Goal: Task Accomplishment & Management: Manage account settings

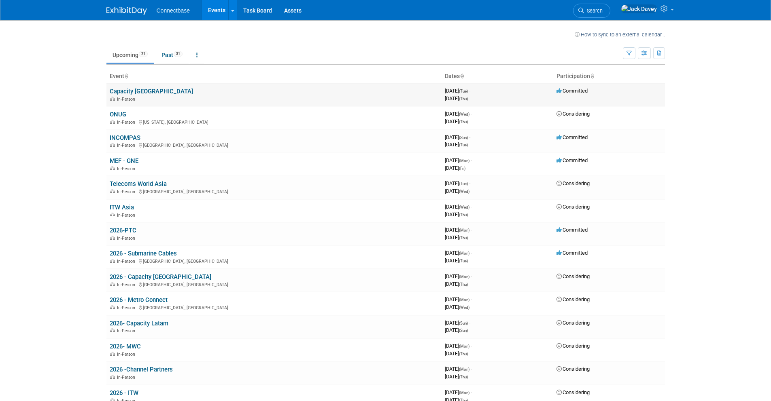
click at [134, 93] on link "Capacity [GEOGRAPHIC_DATA]" at bounding box center [151, 91] width 83 height 7
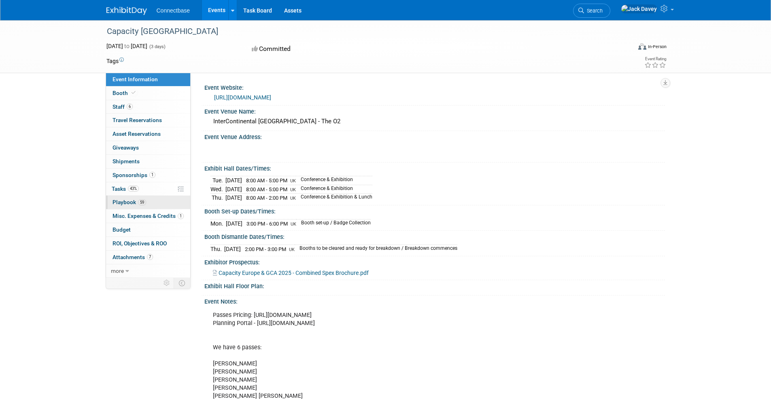
click at [150, 201] on link "59 Playbook 59" at bounding box center [148, 202] width 84 height 13
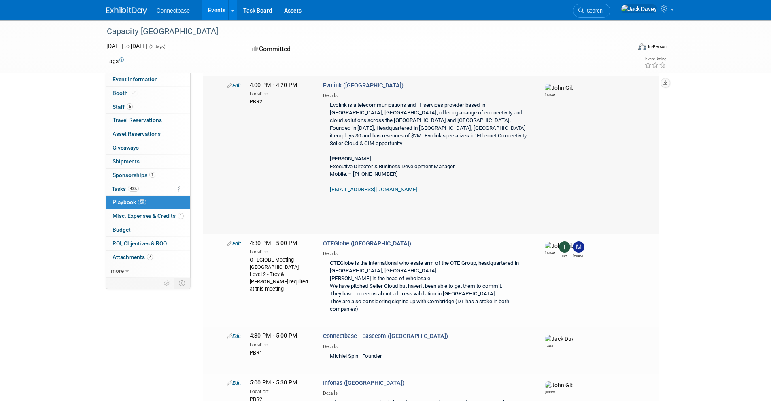
scroll to position [1836, 0]
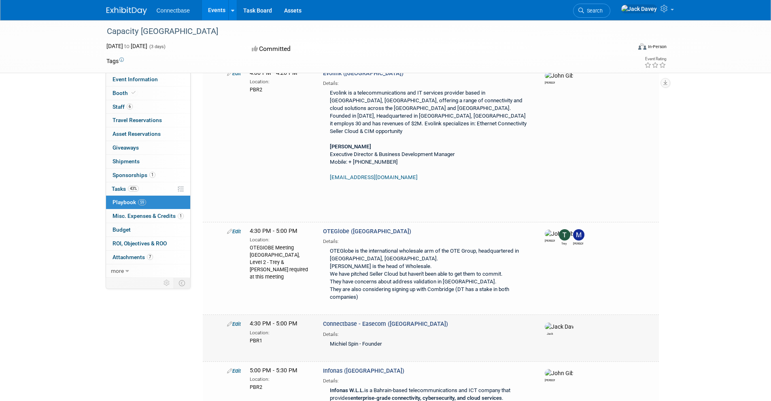
click at [234, 321] on link "Edit" at bounding box center [234, 324] width 14 height 6
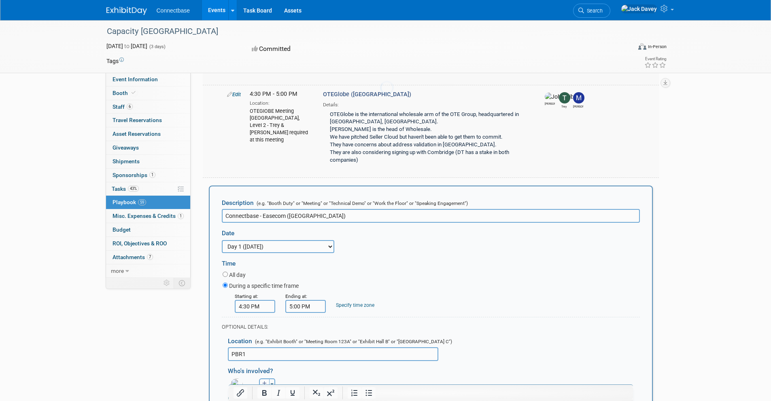
scroll to position [0, 0]
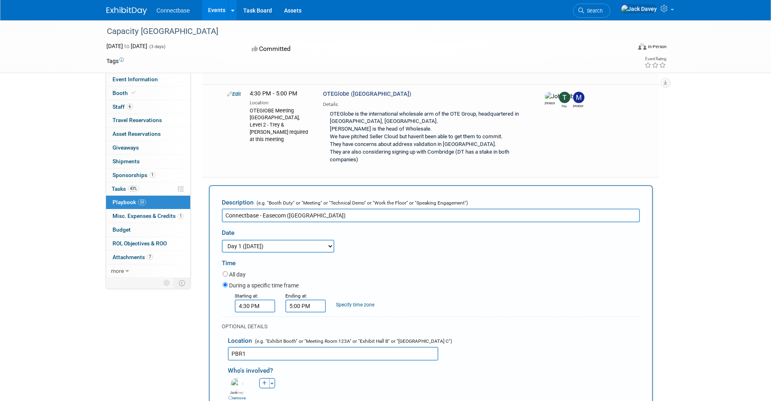
click at [259, 300] on input "4:30 PM" at bounding box center [255, 306] width 40 height 13
click at [255, 336] on span "04" at bounding box center [253, 343] width 15 height 15
click at [257, 337] on td "04" at bounding box center [250, 348] width 26 height 22
click at [295, 336] on span "30" at bounding box center [291, 343] width 15 height 15
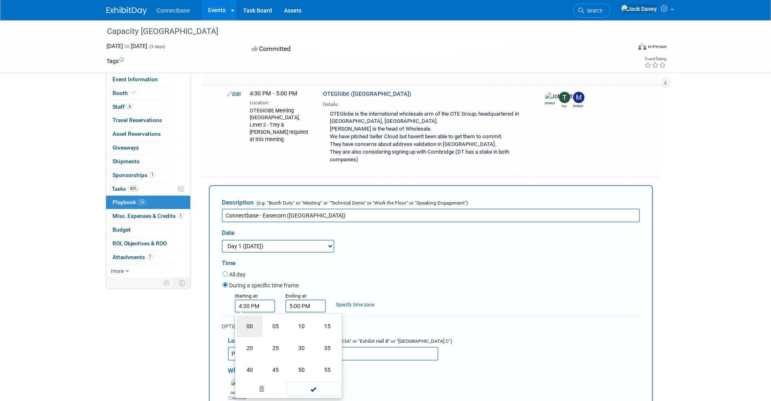
click at [248, 316] on td "00" at bounding box center [250, 327] width 26 height 22
type input "4:00 PM"
click at [306, 300] on input "5:00 PM" at bounding box center [305, 306] width 40 height 13
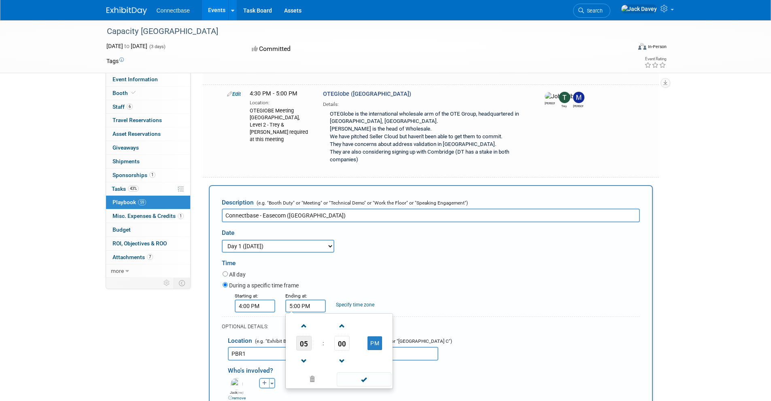
click at [304, 336] on span "05" at bounding box center [303, 343] width 15 height 15
click at [302, 337] on td "04" at bounding box center [300, 348] width 26 height 22
click at [340, 336] on span "00" at bounding box center [341, 343] width 15 height 15
click at [355, 337] on td "30" at bounding box center [352, 348] width 26 height 22
type input "4:30 PM"
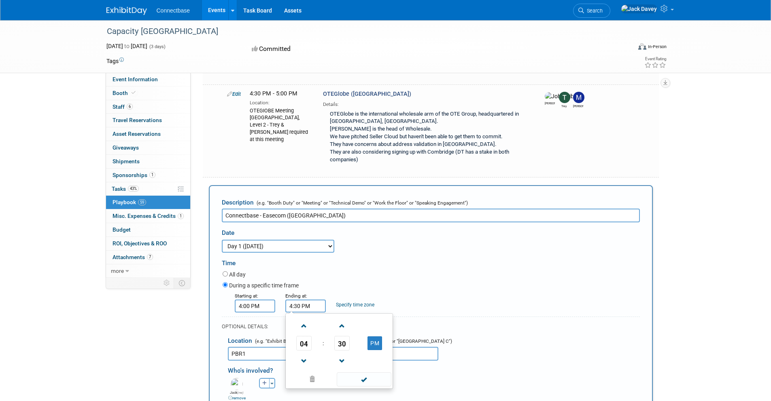
click at [280, 240] on select "3 days before the event starts ([DATE]) 2 days before the event starts ([DATE])…" at bounding box center [278, 246] width 112 height 13
click at [222, 240] on select "3 days before the event starts ([DATE]) 2 days before the event starts ([DATE])…" at bounding box center [278, 246] width 112 height 13
click at [276, 240] on select "3 days before the event starts ([DATE]) 2 days before the event starts ([DATE])…" at bounding box center [278, 246] width 112 height 13
select select "1_2"
click at [222, 240] on select "3 days before the event starts ([DATE]) 2 days before the event starts ([DATE])…" at bounding box center [278, 246] width 112 height 13
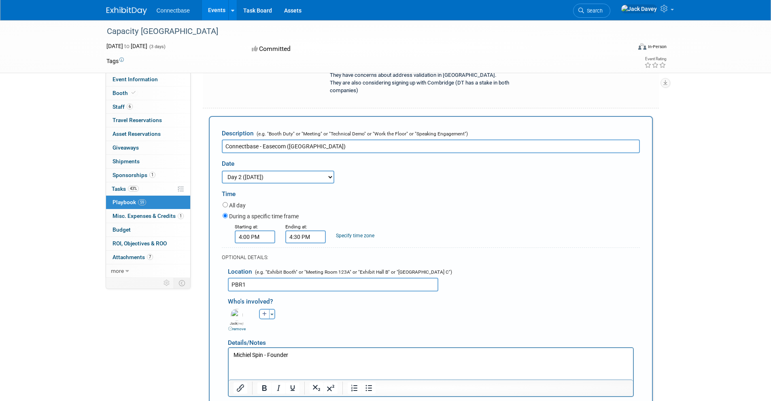
scroll to position [2044, 0]
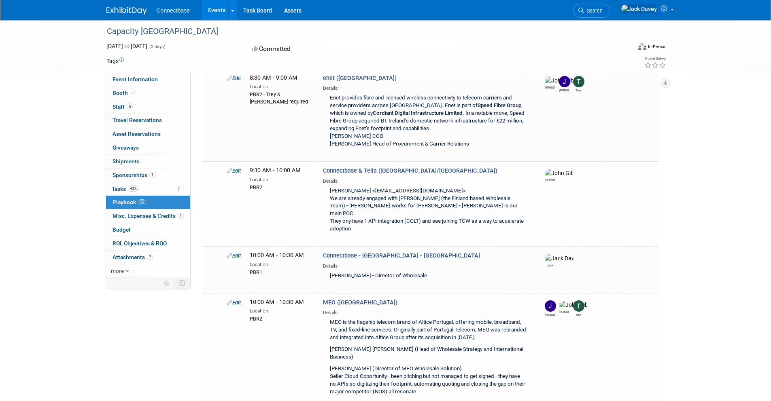
scroll to position [0, 0]
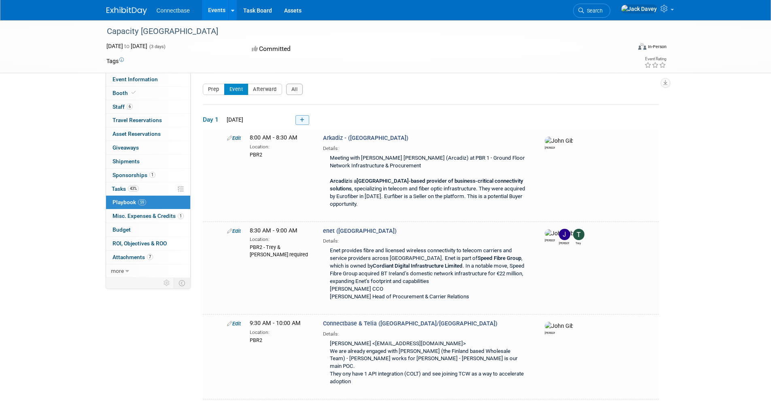
click at [303, 120] on icon at bounding box center [302, 120] width 4 height 5
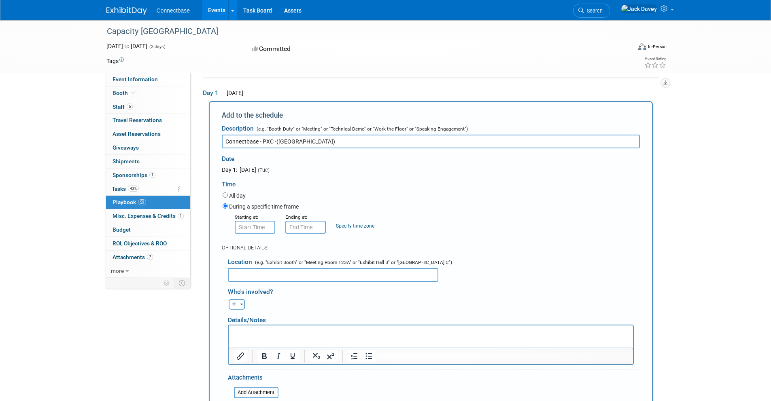
type input "Connectbase - PXC -([GEOGRAPHIC_DATA])"
click at [256, 234] on form "Description (e.g. "Booth Duty" or "Meeting" or "Technical Demo" or "Work the Fl…" at bounding box center [431, 276] width 418 height 311
click at [256, 229] on input "8:00 AM" at bounding box center [255, 227] width 40 height 13
click at [258, 263] on span "08" at bounding box center [253, 264] width 15 height 15
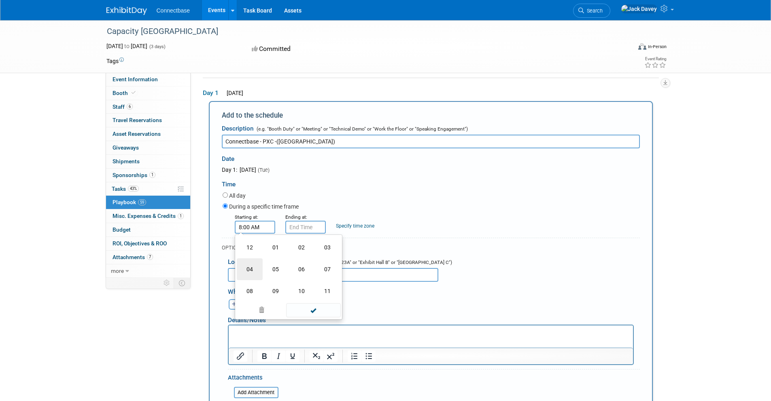
click at [260, 265] on td "04" at bounding box center [250, 270] width 26 height 22
click at [292, 265] on span "00" at bounding box center [291, 264] width 15 height 15
click at [299, 261] on td "30" at bounding box center [302, 270] width 26 height 22
click at [330, 259] on button "AM" at bounding box center [324, 265] width 15 height 14
type input "4:30 PM"
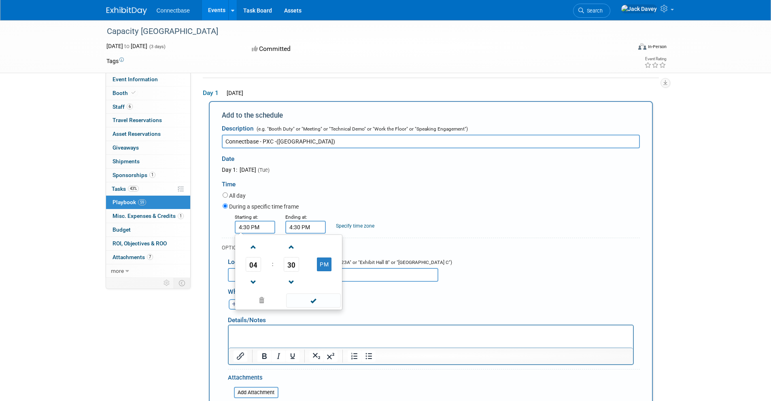
click at [307, 227] on input "4:30 PM" at bounding box center [305, 227] width 40 height 13
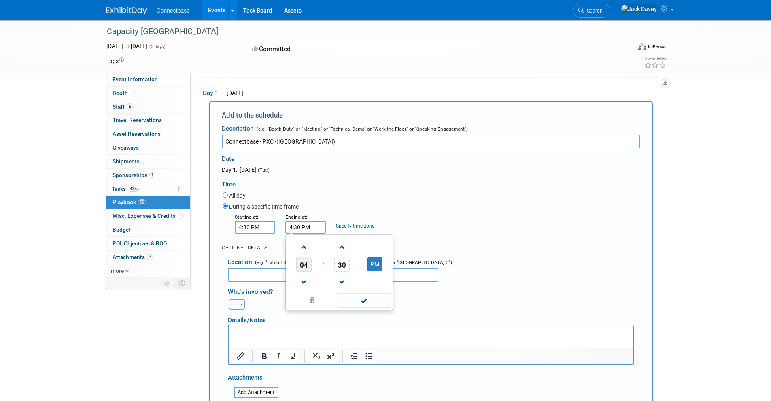
click at [308, 266] on span "04" at bounding box center [303, 264] width 15 height 15
click at [309, 228] on input "4:30 PM" at bounding box center [305, 227] width 40 height 13
click at [328, 260] on td "05" at bounding box center [326, 270] width 26 height 22
click at [343, 265] on span "30" at bounding box center [341, 264] width 15 height 15
click at [299, 247] on td "00" at bounding box center [300, 248] width 26 height 22
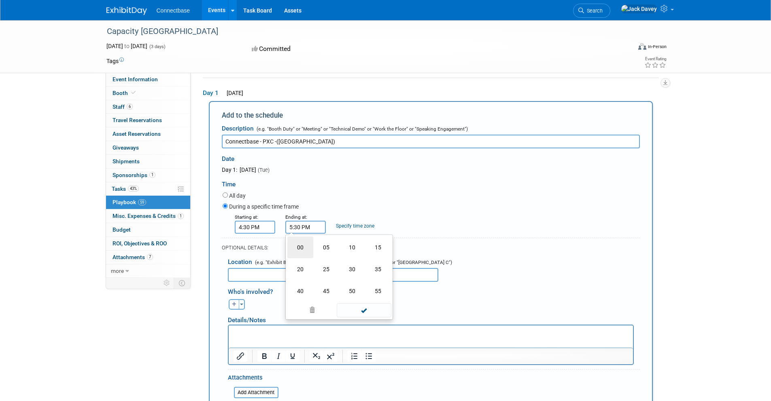
type input "5:00 PM"
click at [358, 195] on div "All day" at bounding box center [431, 196] width 417 height 11
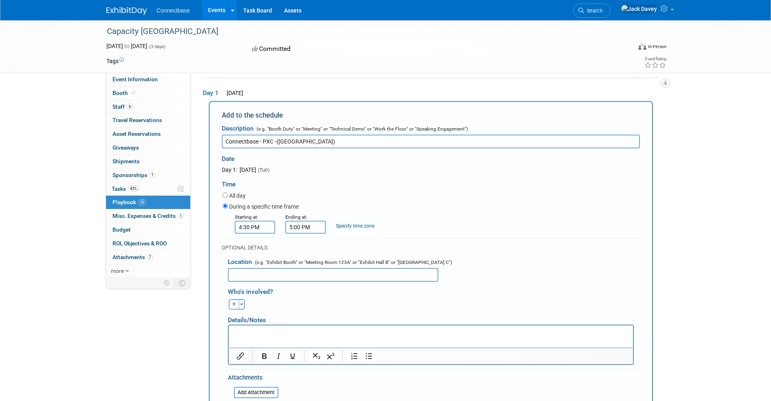
scroll to position [66, 0]
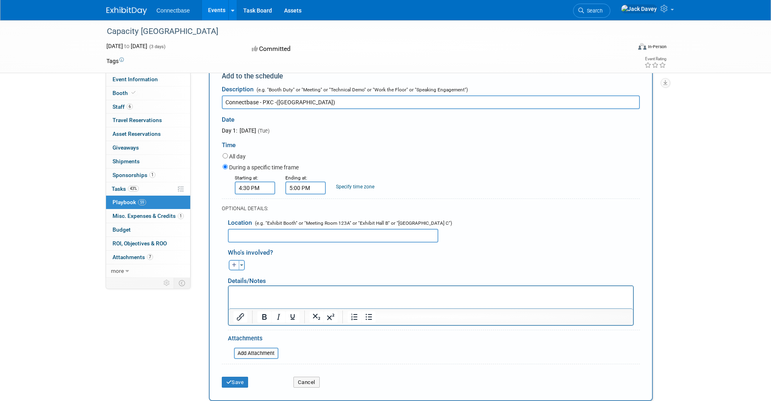
click at [268, 239] on input "text" at bounding box center [333, 236] width 210 height 14
type input "PBR1"
click at [234, 265] on icon "button" at bounding box center [234, 265] width 5 height 5
select select
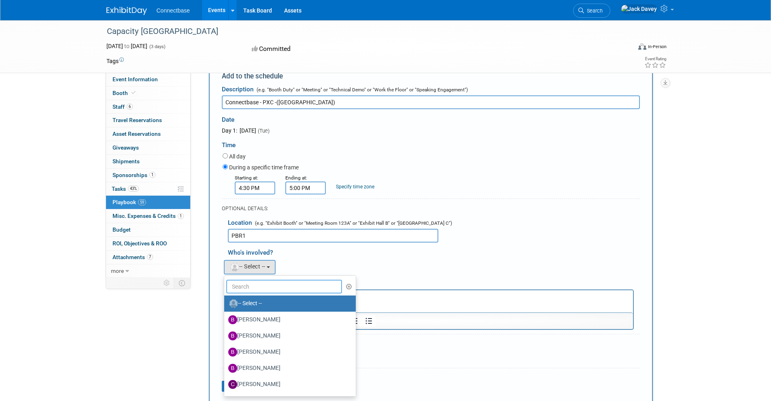
click at [250, 285] on input "text" at bounding box center [284, 287] width 116 height 14
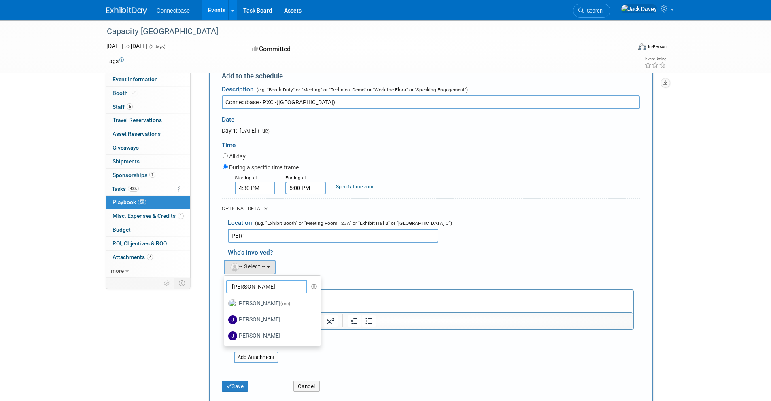
type input "J"
type input "me"
click at [259, 305] on label "[PERSON_NAME] (me)" at bounding box center [270, 303] width 85 height 13
click at [225, 305] on input "[PERSON_NAME] (me)" at bounding box center [222, 302] width 5 height 5
select select "642fc188-1af2-4829-9343-26efdef3a88c"
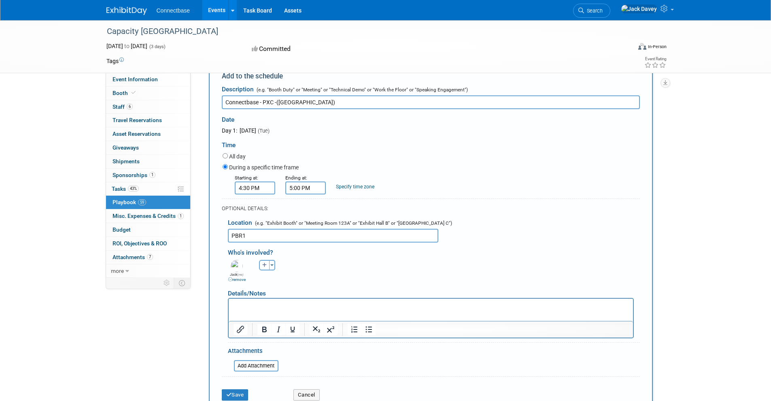
click at [266, 271] on div "Ben remove [PERSON_NAME] remove [PERSON_NAME] remove (me)" at bounding box center [434, 270] width 424 height 25
click at [265, 267] on icon "button" at bounding box center [264, 265] width 5 height 5
select select
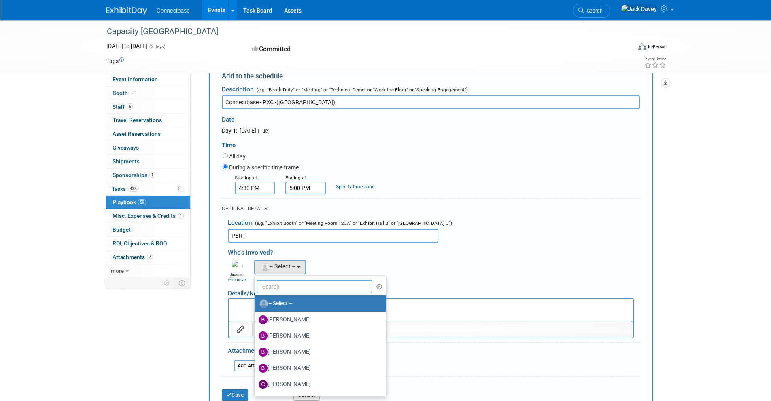
click at [265, 283] on input "text" at bounding box center [315, 287] width 116 height 14
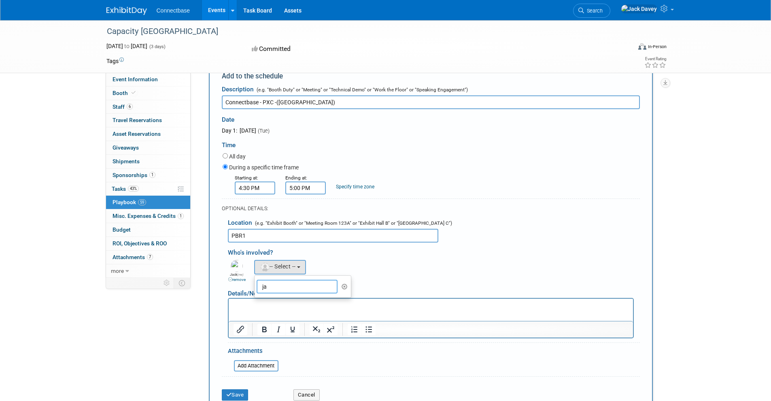
type input "j"
type input "trey"
click at [279, 302] on label "[PERSON_NAME]" at bounding box center [301, 303] width 85 height 13
click at [256, 302] on input "[PERSON_NAME]" at bounding box center [252, 302] width 5 height 5
select select "942d6ffa-f20e-4186-88c7-491f1085c95e"
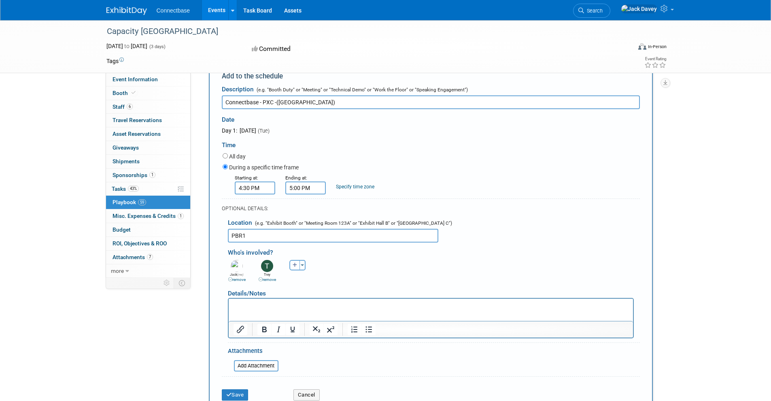
click at [291, 268] on button "button" at bounding box center [294, 265] width 11 height 11
select select
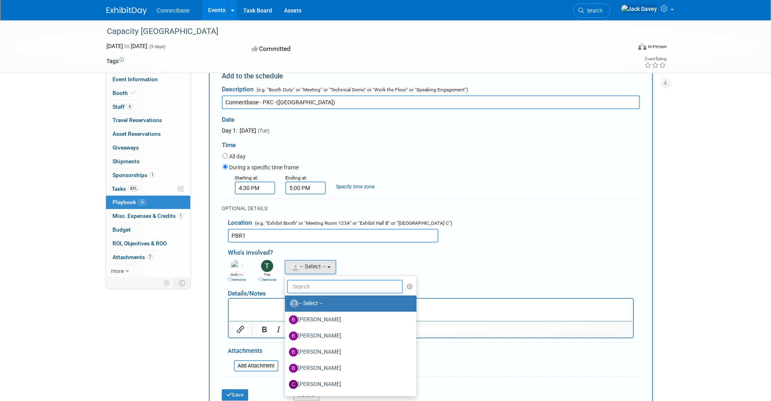
click at [293, 284] on input "text" at bounding box center [345, 287] width 116 height 14
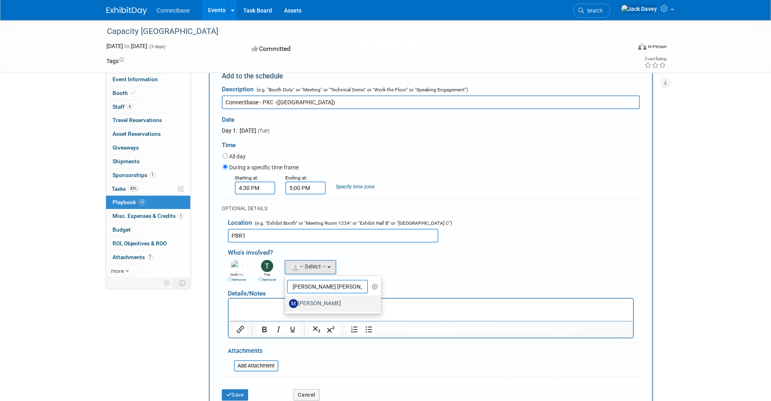
type input "[PERSON_NAME] [PERSON_NAME]"
click at [322, 304] on label "[PERSON_NAME]" at bounding box center [331, 303] width 85 height 13
click at [286, 304] on input "[PERSON_NAME]" at bounding box center [283, 302] width 5 height 5
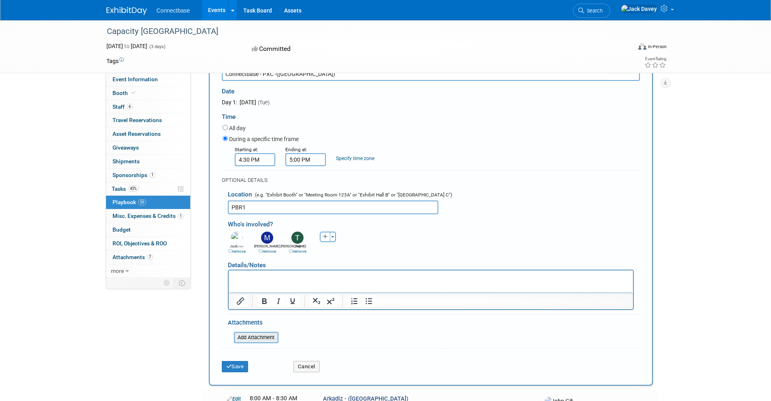
scroll to position [95, 0]
click at [265, 279] on p "Rich Text Area. Press ALT-0 for help." at bounding box center [430, 277] width 395 height 8
click at [246, 366] on button "Save" at bounding box center [235, 366] width 27 height 11
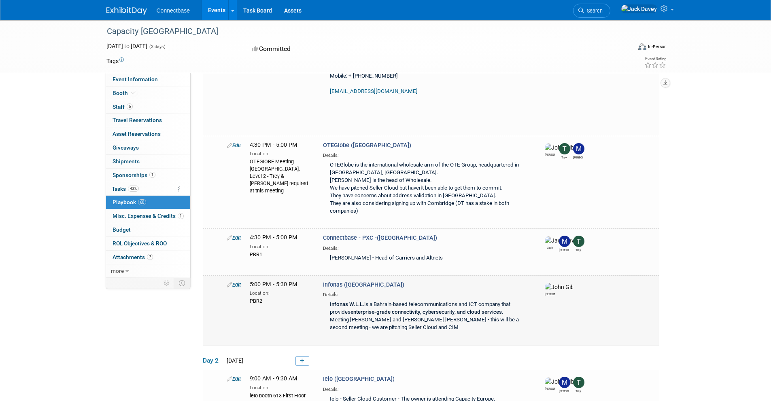
scroll to position [1840, 0]
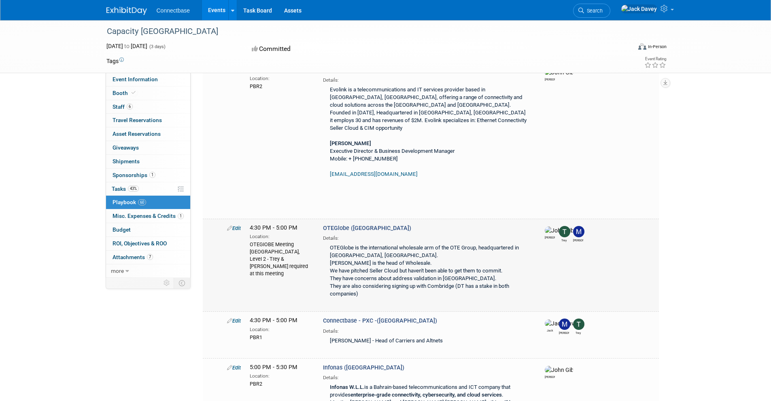
click at [575, 238] on div "[PERSON_NAME] [PERSON_NAME]" at bounding box center [578, 240] width 10 height 5
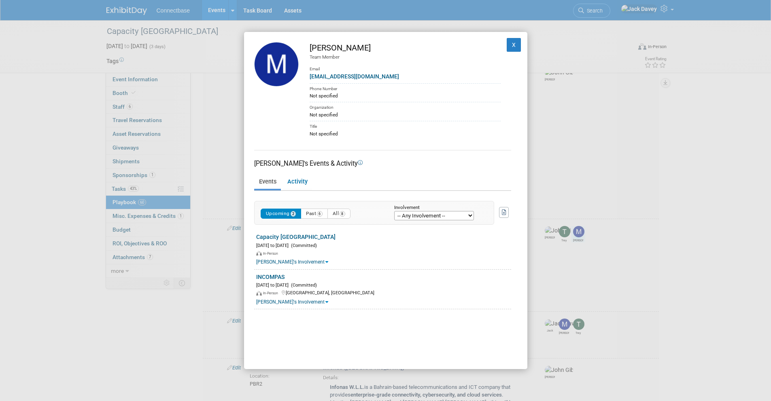
click at [501, 47] on td "X" at bounding box center [509, 89] width 17 height 95
click at [513, 47] on button "X" at bounding box center [514, 45] width 15 height 14
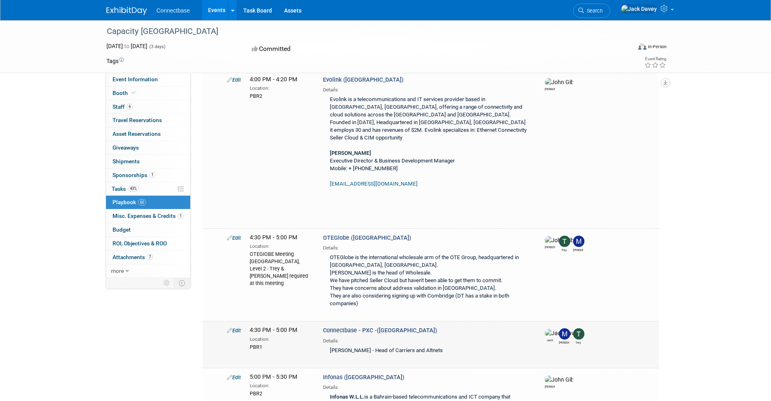
scroll to position [1830, 0]
click at [236, 327] on link "Edit" at bounding box center [234, 330] width 14 height 6
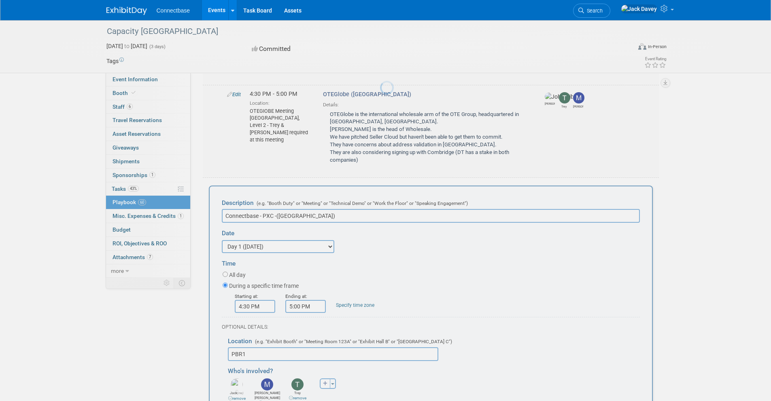
scroll to position [1973, 0]
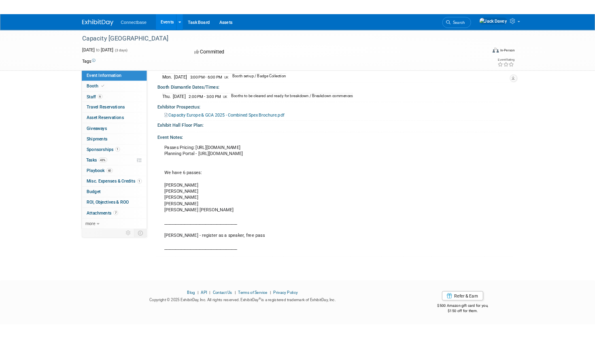
scroll to position [150, 0]
